Goal: Navigation & Orientation: Find specific page/section

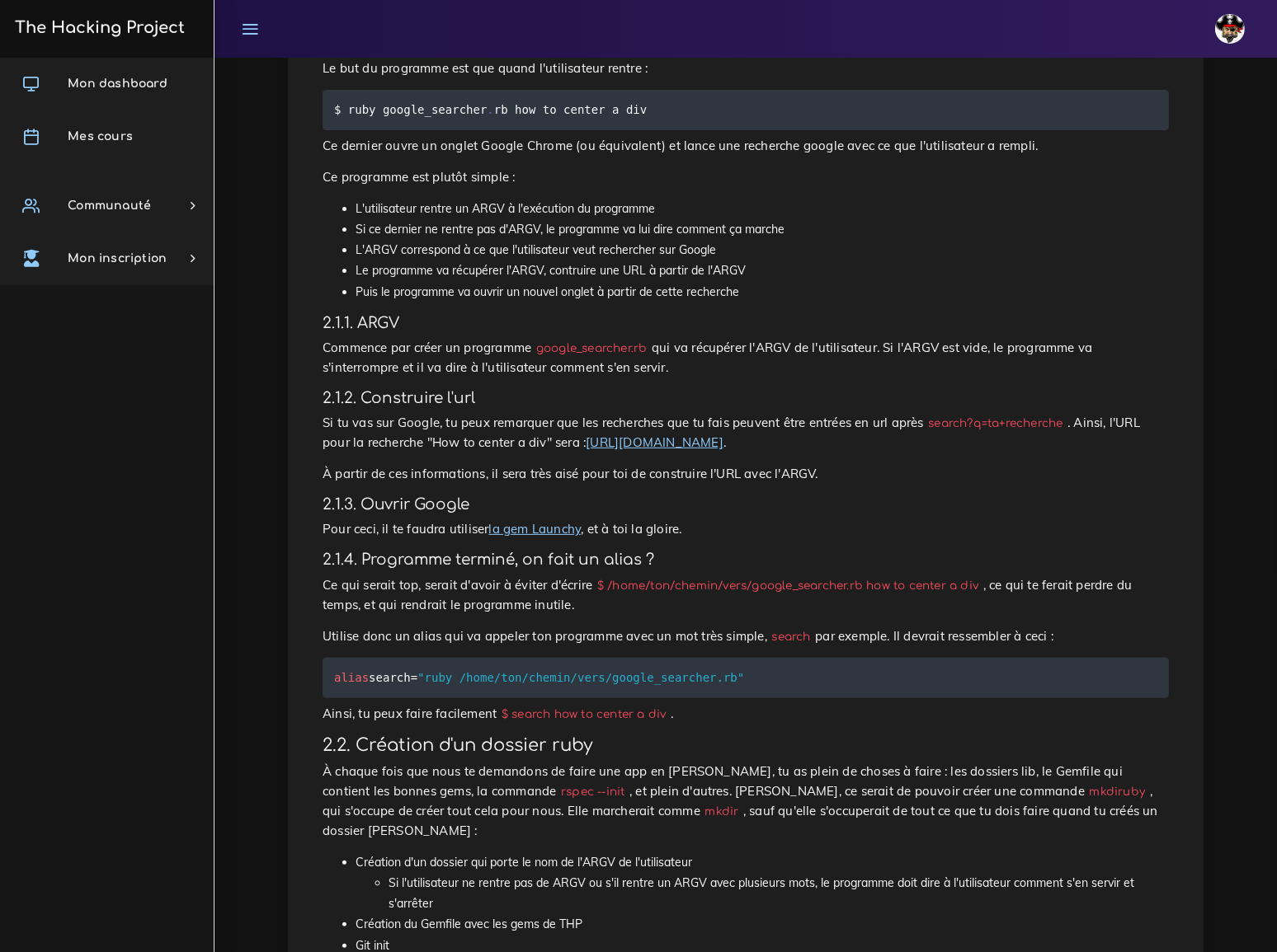
scroll to position [502, 0]
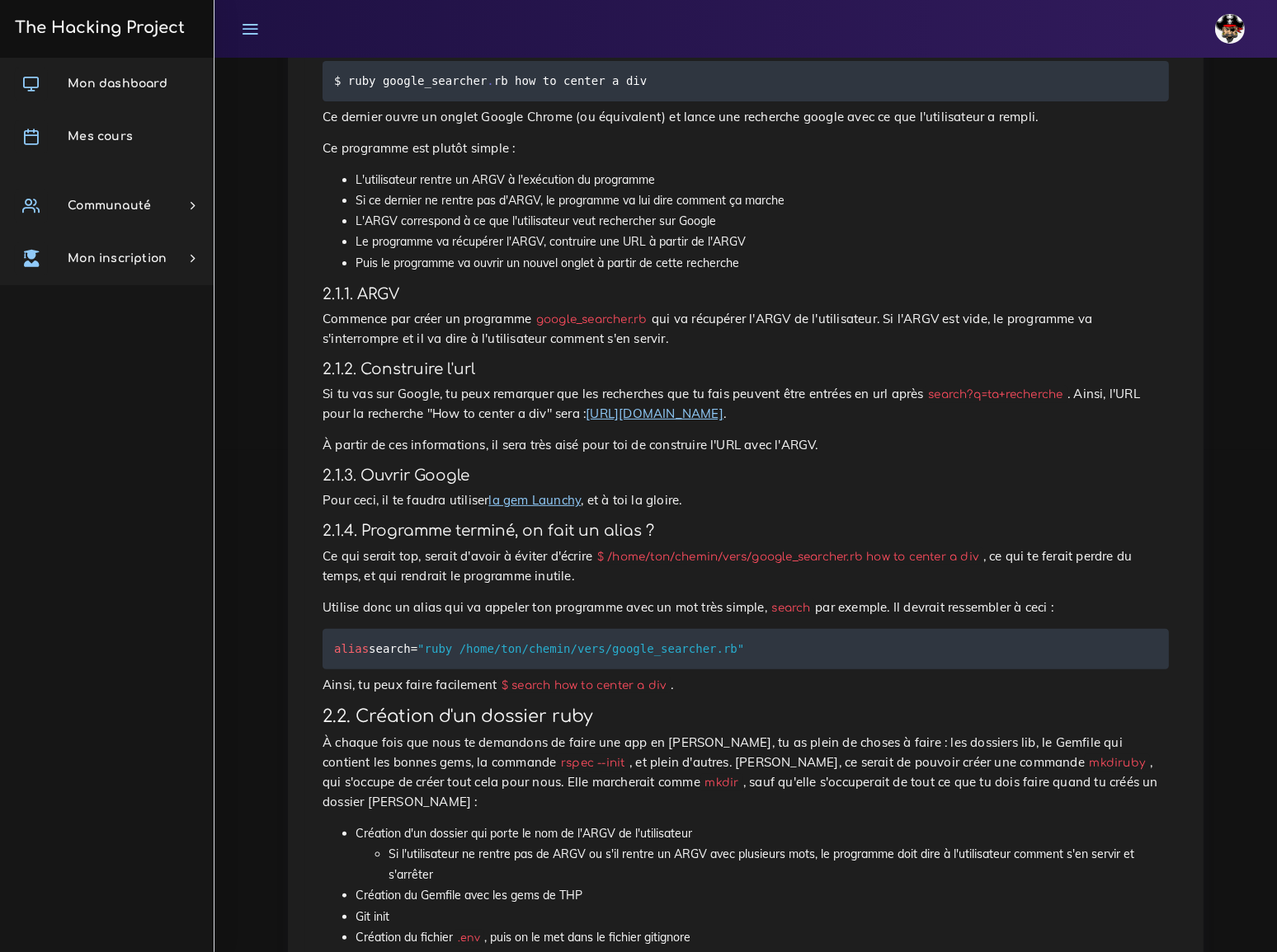
click at [534, 492] on link "la gem Launchy" at bounding box center [534, 500] width 92 height 16
click at [541, 492] on link "la gem Launchy" at bounding box center [534, 500] width 92 height 16
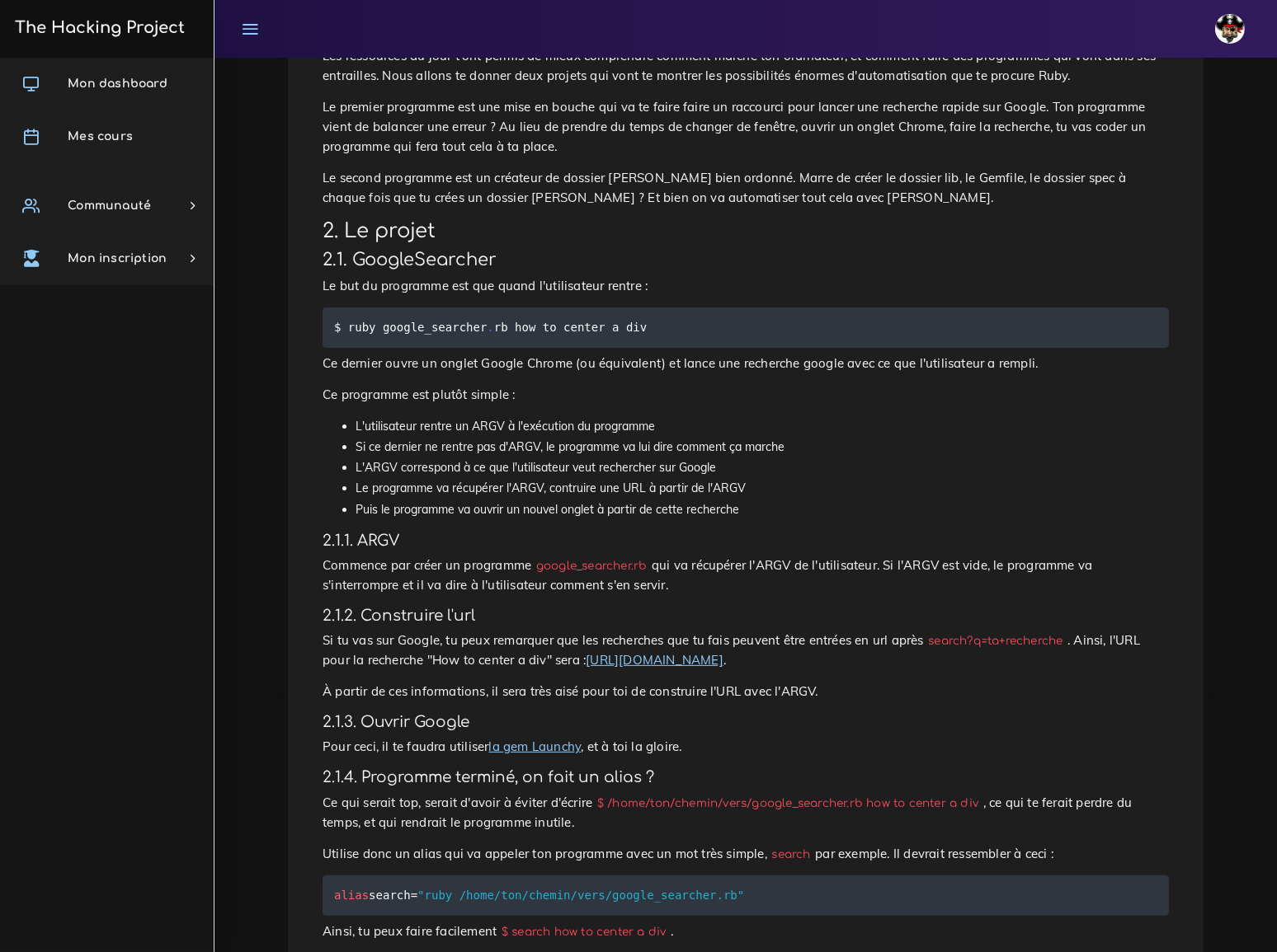
scroll to position [0, 0]
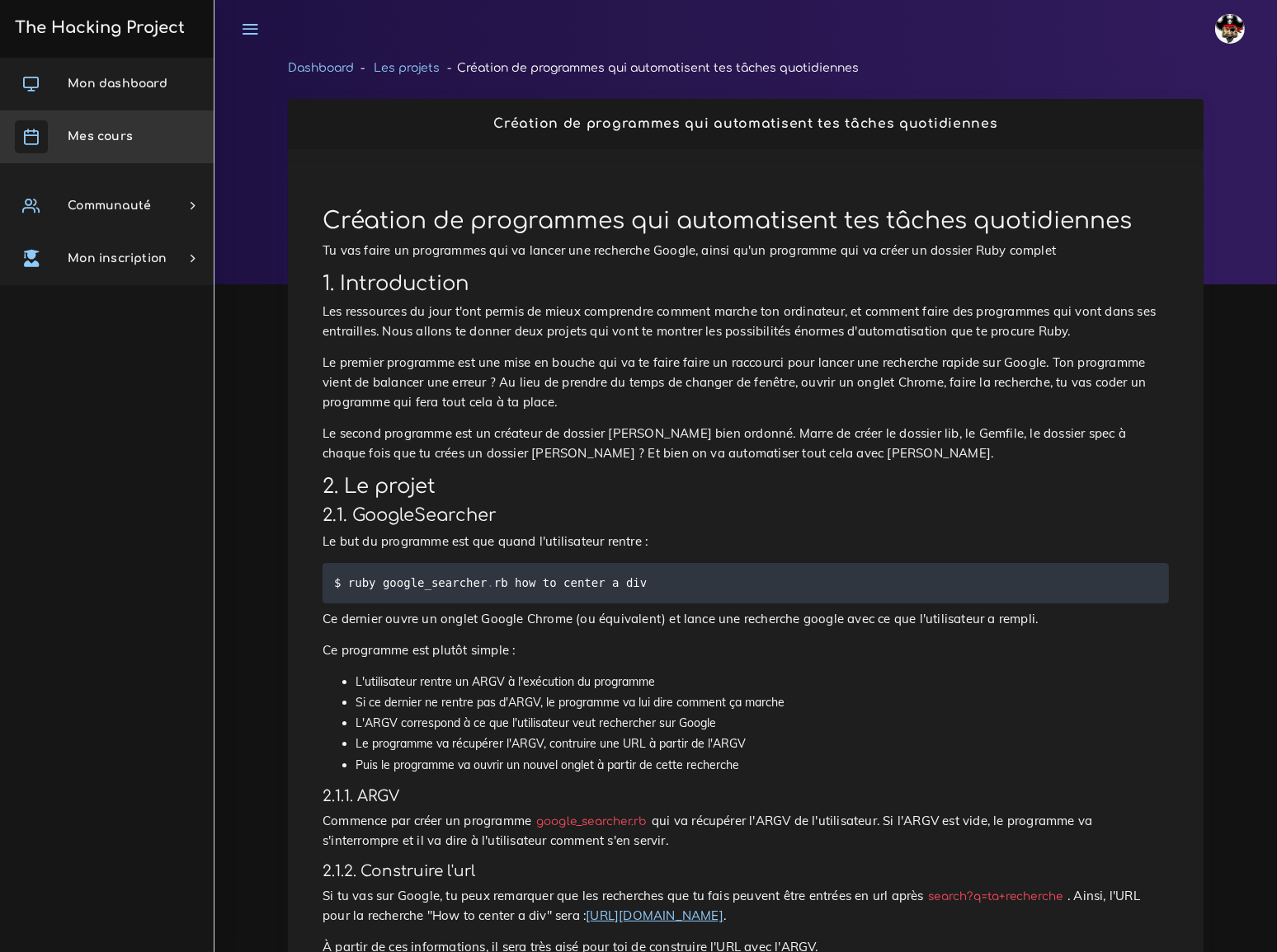
click at [133, 136] on link "Mes cours" at bounding box center [107, 137] width 214 height 53
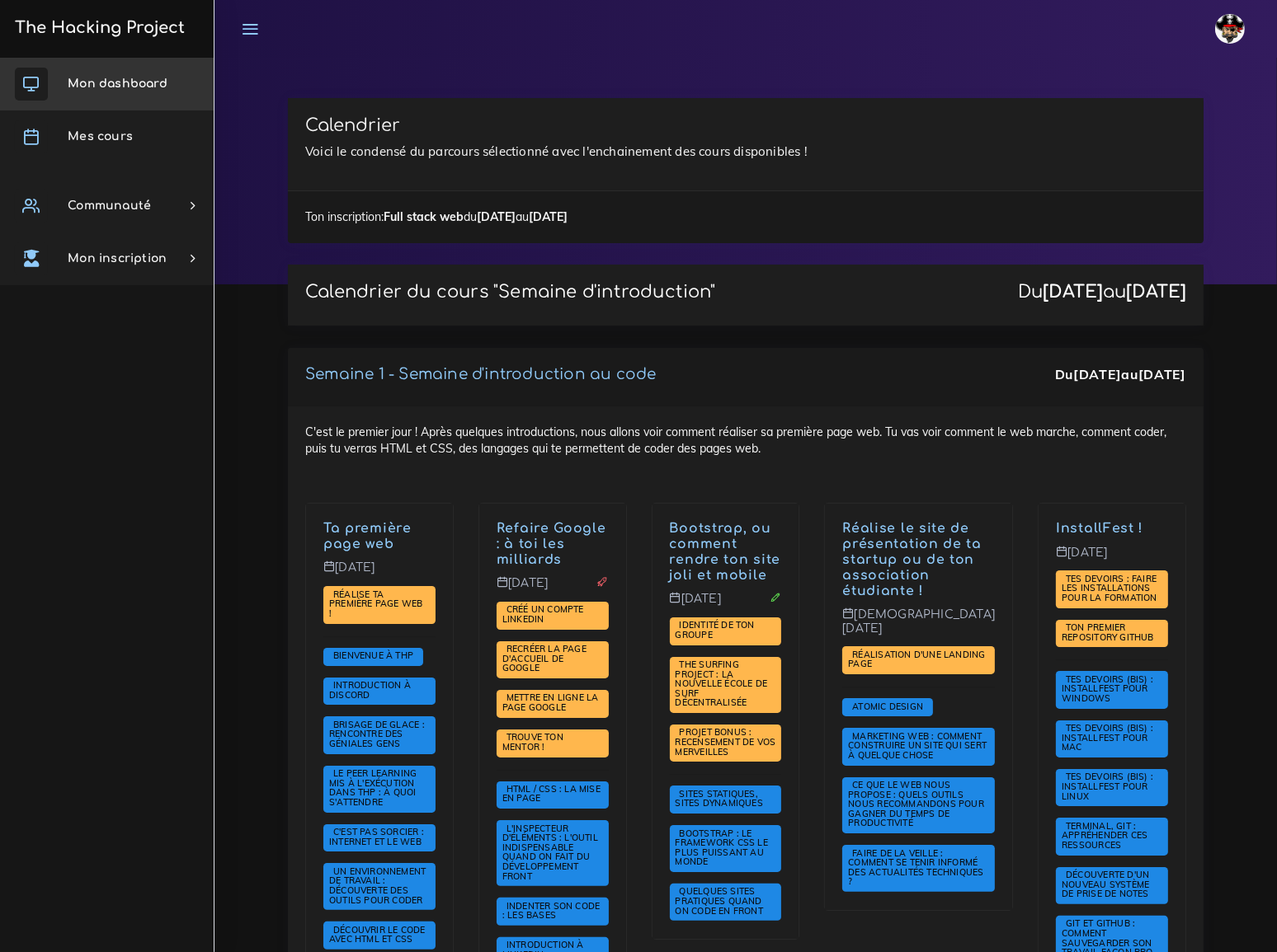
click at [149, 81] on span "Mon dashboard" at bounding box center [117, 83] width 100 height 13
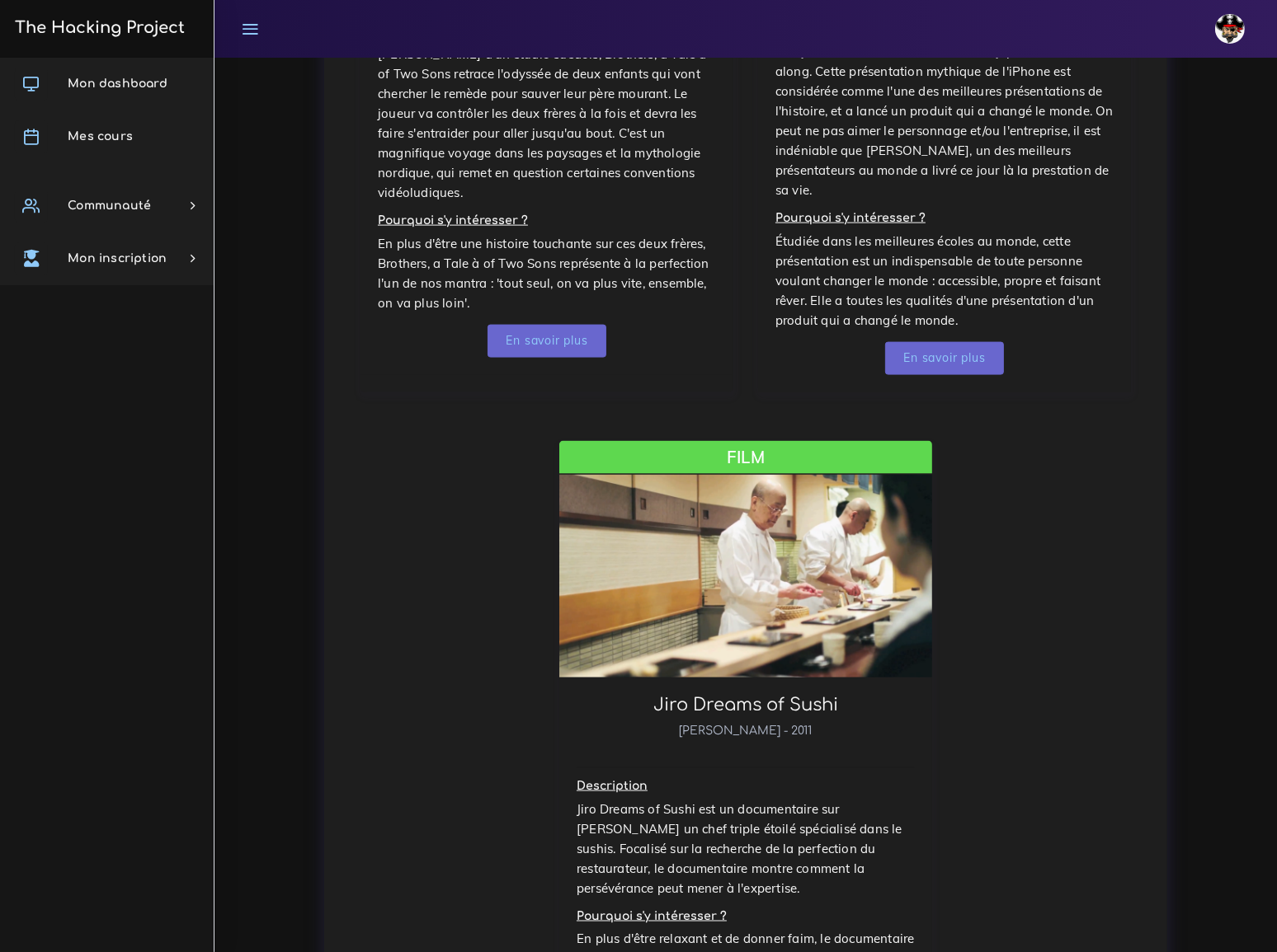
scroll to position [2588, 0]
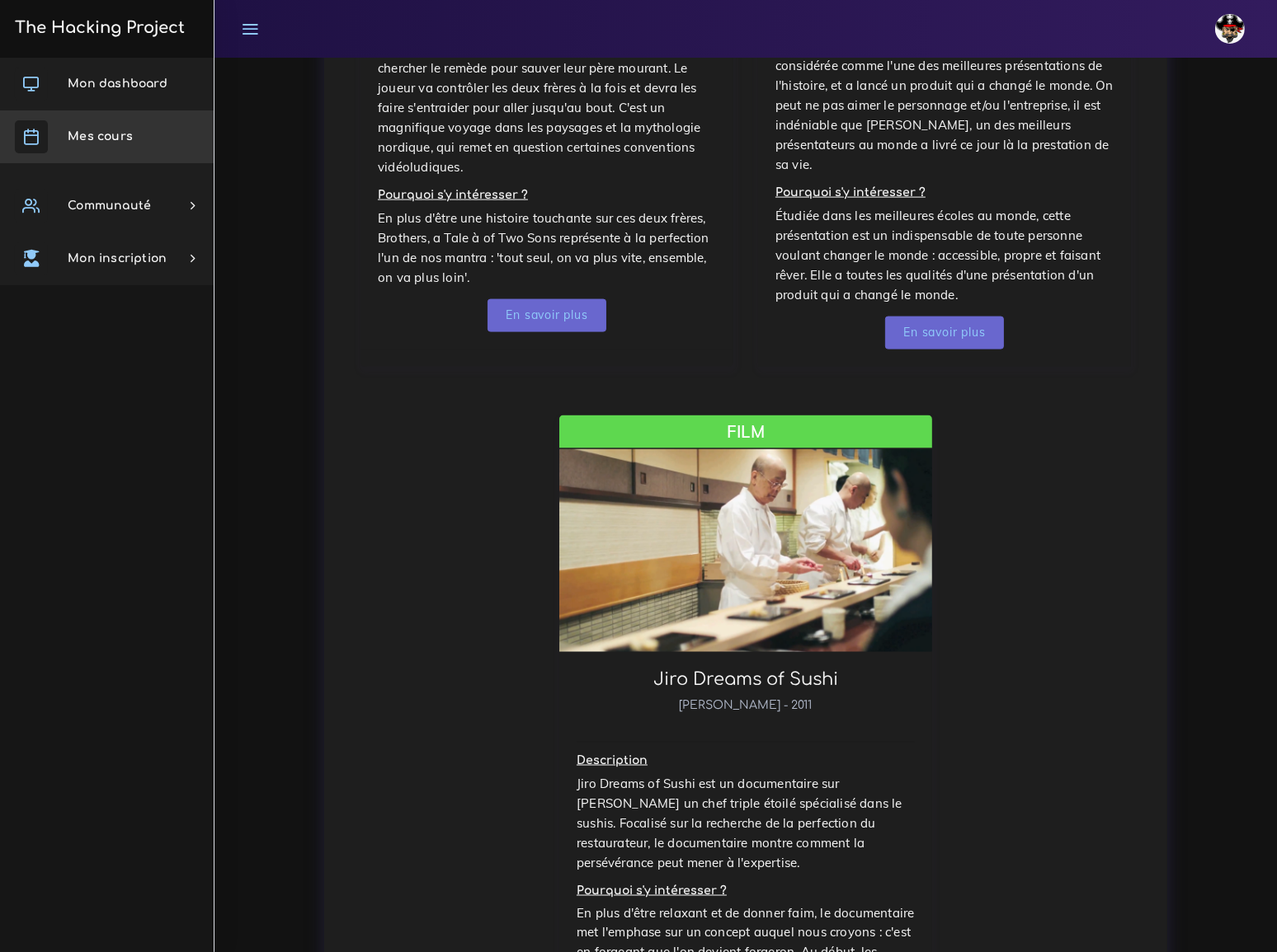
click at [116, 132] on span "Mes cours" at bounding box center [101, 136] width 65 height 13
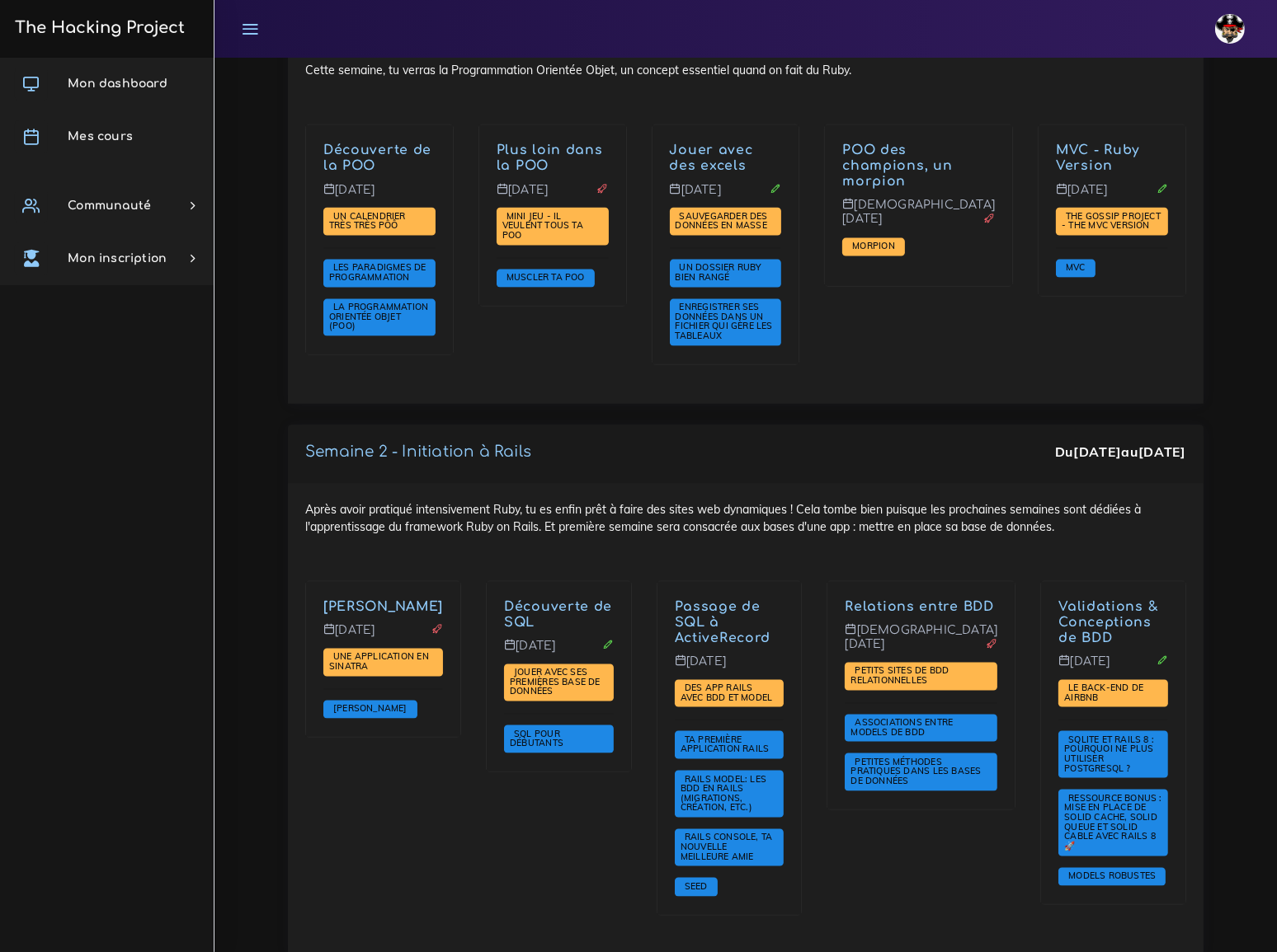
scroll to position [2323, 0]
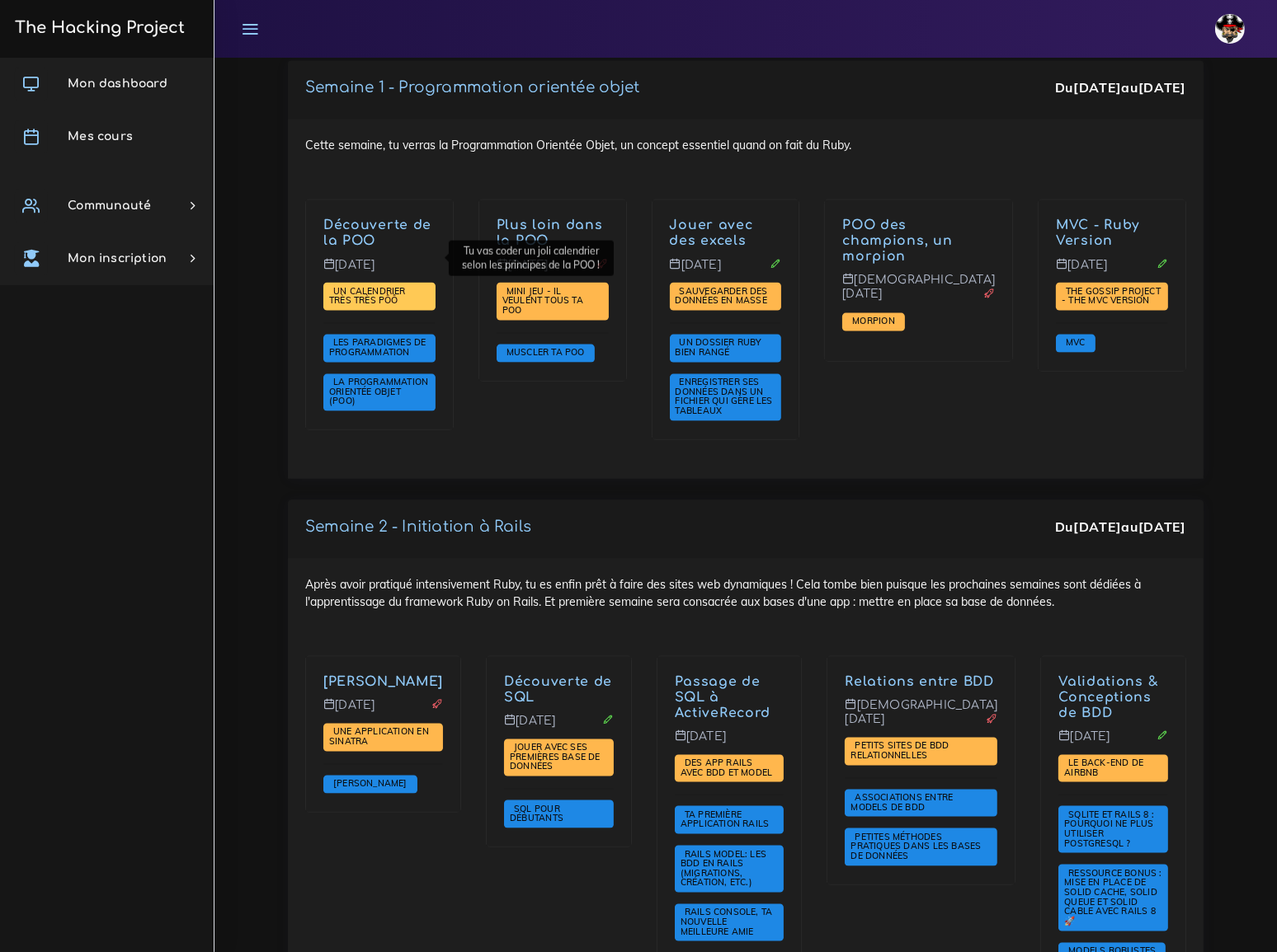
click at [366, 285] on span "Un calendrier très très PÔÔ" at bounding box center [367, 296] width 76 height 22
click at [548, 285] on span "Mini jeu - il veulent tous ta POO" at bounding box center [543, 300] width 81 height 30
